Goal: Task Accomplishment & Management: Use online tool/utility

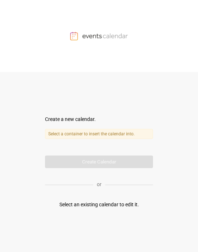
click at [83, 124] on div "Select an existing calendar to edit it." at bounding box center [99, 205] width 80 height 8
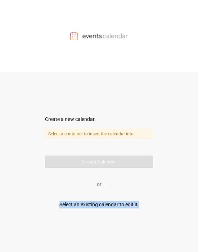
click at [83, 124] on div "Select an existing calendar to edit it." at bounding box center [99, 205] width 80 height 8
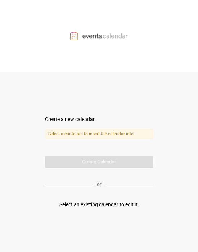
click at [83, 124] on label "Select a container to insert the calendar into." at bounding box center [99, 134] width 108 height 10
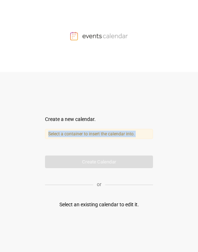
click at [83, 124] on label "Select a container to insert the calendar into." at bounding box center [99, 134] width 108 height 10
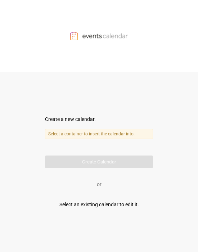
click at [65, 68] on div at bounding box center [99, 36] width 198 height 72
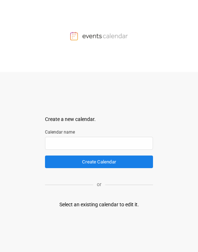
click at [83, 124] on div "Select an existing calendar to edit it." at bounding box center [99, 205] width 80 height 8
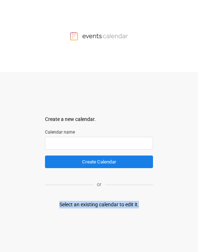
click at [83, 124] on div "Select an existing calendar to edit it." at bounding box center [99, 205] width 80 height 8
